Goal: Information Seeking & Learning: Learn about a topic

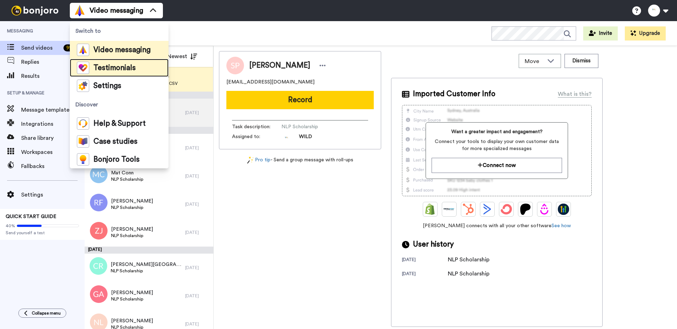
click at [119, 66] on span "Testimonials" at bounding box center [114, 67] width 42 height 7
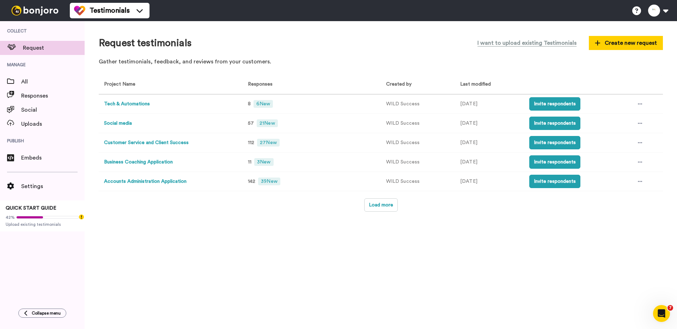
click at [261, 97] on td "8 6 New" at bounding box center [310, 103] width 141 height 19
click at [260, 101] on span "6 New" at bounding box center [262, 104] width 19 height 8
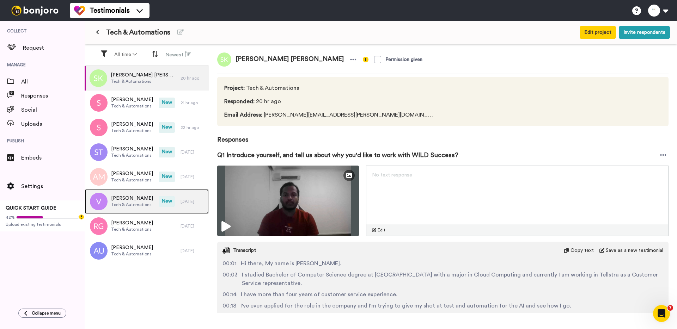
click at [150, 204] on div "Vendela Tech & Automations" at bounding box center [122, 201] width 74 height 25
